Goal: Find specific fact: Find specific fact

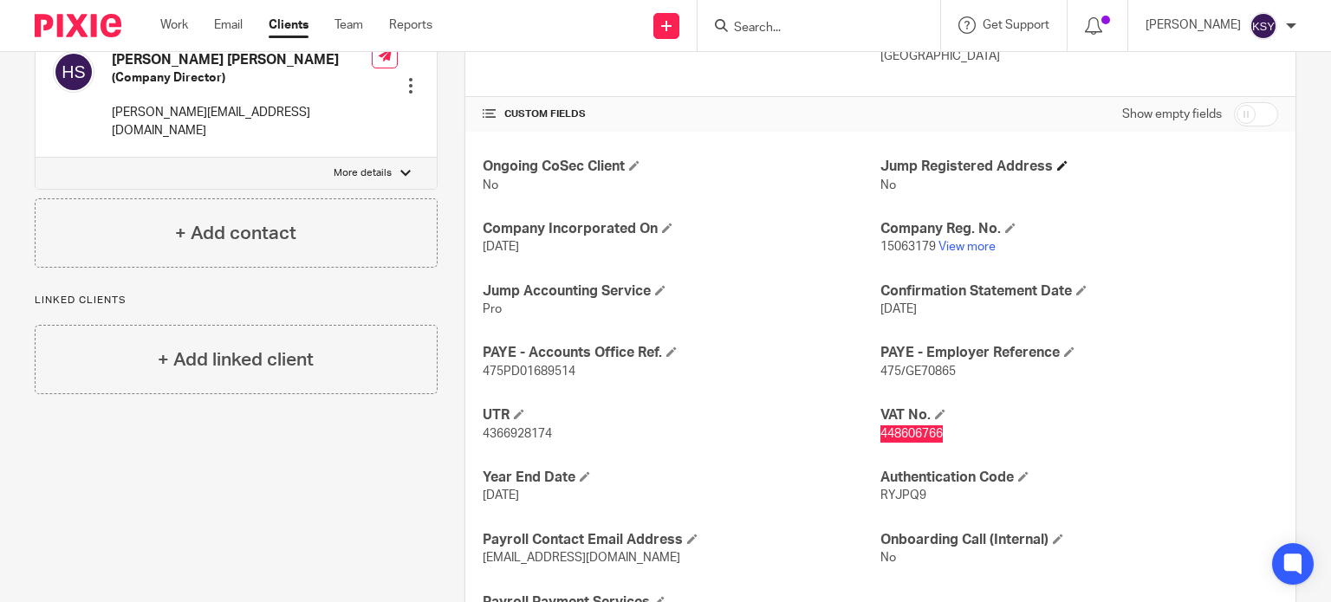
scroll to position [361, 0]
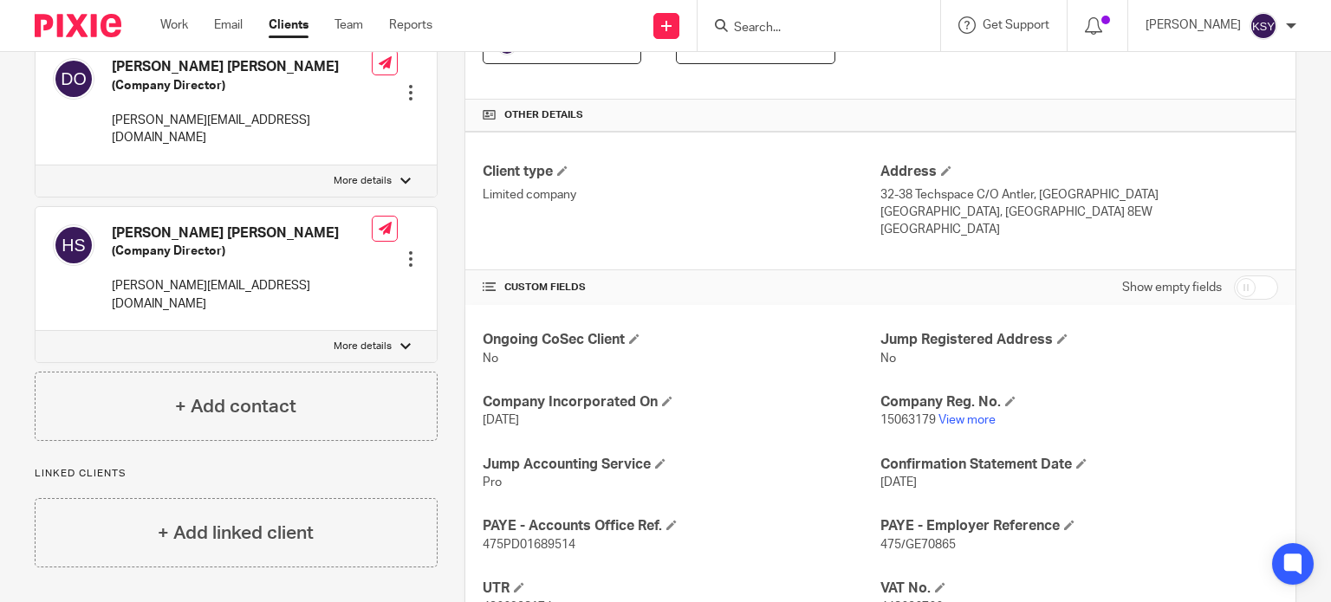
click at [894, 414] on span "15063179" at bounding box center [908, 420] width 55 height 12
drag, startPoint x: 894, startPoint y: 412, endPoint x: 867, endPoint y: 412, distance: 26.9
click at [867, 412] on div "Ongoing CoSec Client No Jump Registered Address No Company Incorporated On [DAT…" at bounding box center [880, 567] width 830 height 524
copy div "Company Reg. No. 15063179"
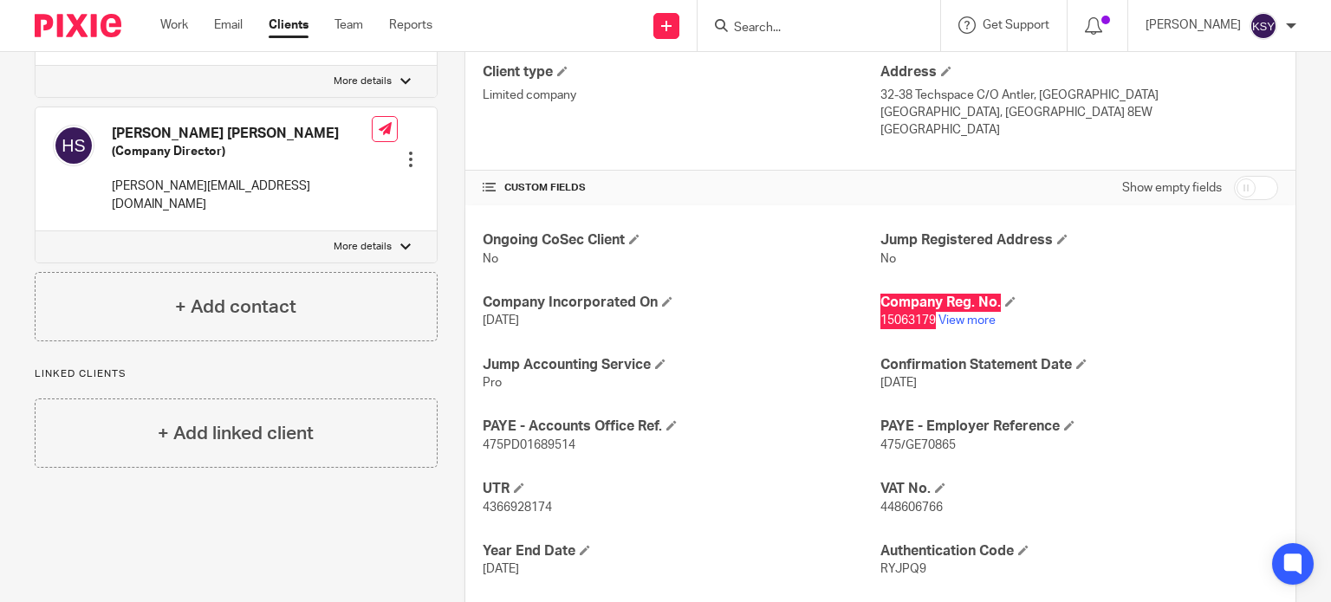
scroll to position [534, 0]
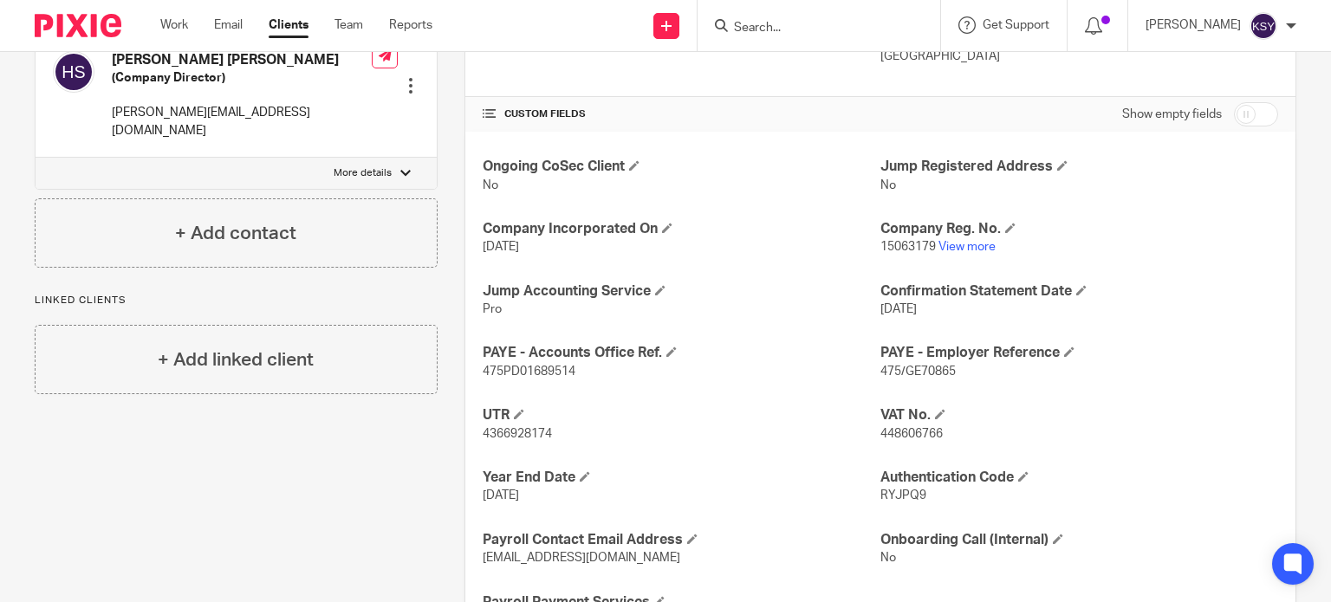
click at [914, 491] on span "RYJPQ9" at bounding box center [904, 496] width 46 height 12
click at [898, 492] on span "RYJPQ9" at bounding box center [904, 496] width 46 height 12
copy span "RYJPQ9"
